Goal: Navigation & Orientation: Find specific page/section

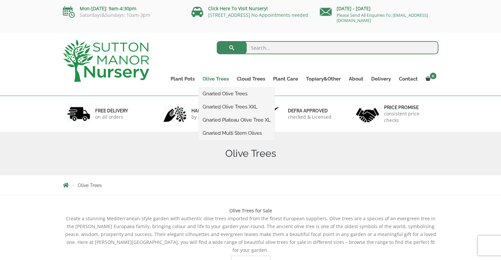
click at [209, 79] on link "Olive Trees" at bounding box center [215, 78] width 34 height 9
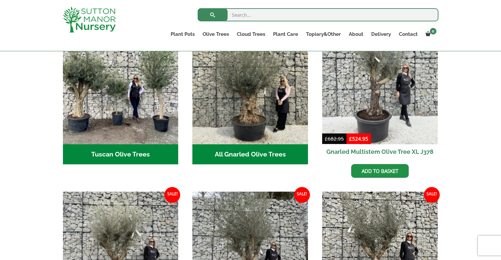
scroll to position [230, 0]
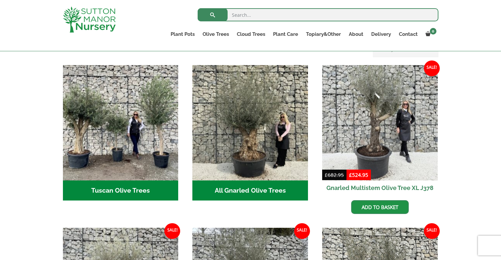
click at [131, 190] on h2 "Tuscan Olive Trees (7)" at bounding box center [121, 191] width 116 height 20
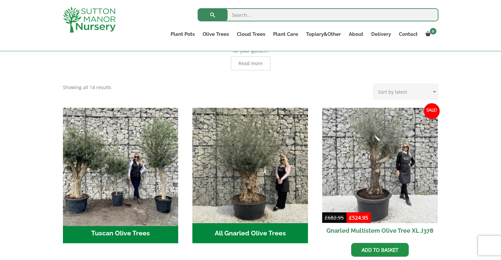
scroll to position [0, 0]
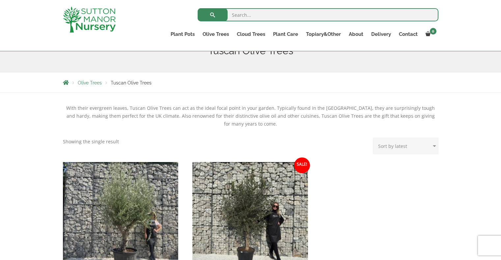
scroll to position [165, 0]
